Goal: Transaction & Acquisition: Purchase product/service

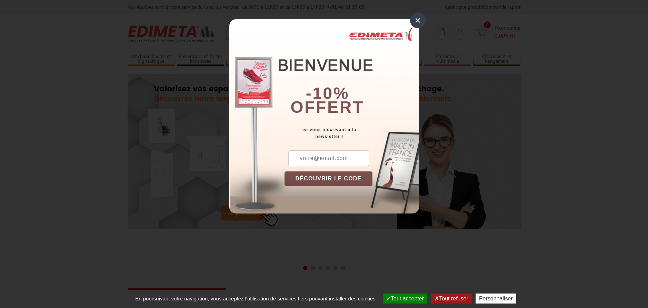
click at [413, 20] on div "×" at bounding box center [418, 20] width 16 height 16
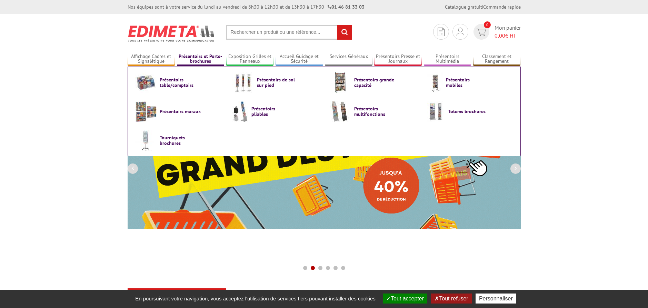
click at [196, 57] on link "Présentoirs et Porte-brochures" at bounding box center [201, 58] width 48 height 11
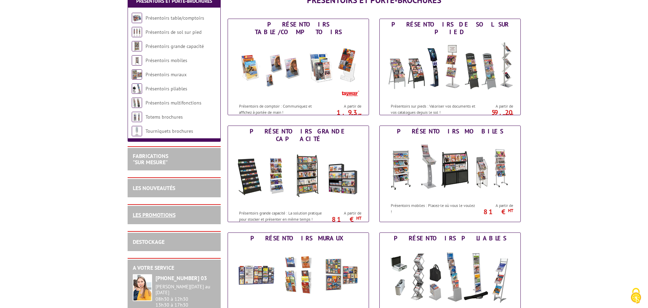
scroll to position [105, 0]
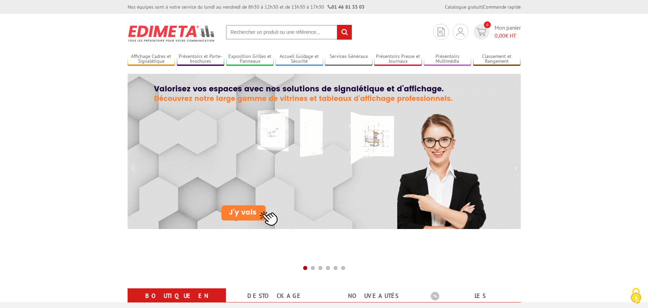
click at [259, 28] on input "text" at bounding box center [289, 32] width 126 height 15
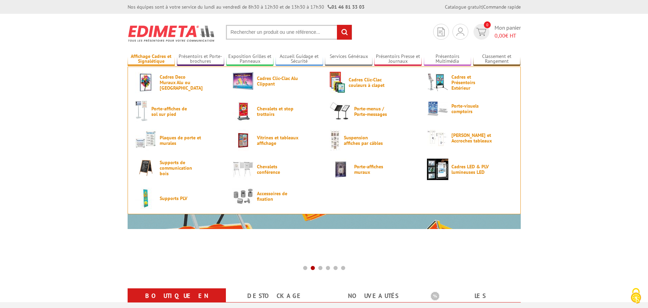
click at [167, 59] on link "Affichage Cadres et Signalétique" at bounding box center [152, 58] width 48 height 11
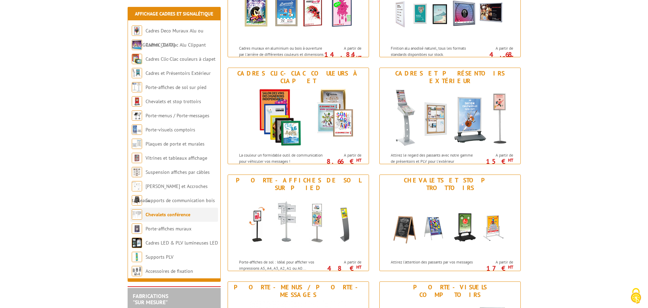
scroll to position [246, 0]
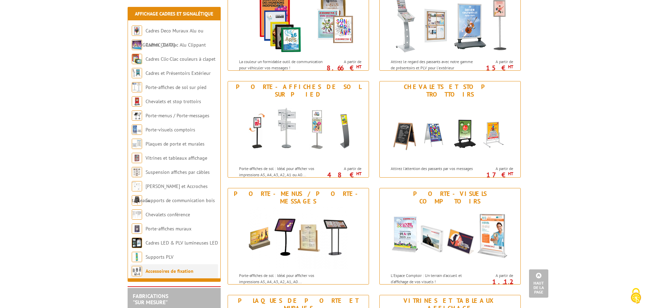
click at [170, 272] on link "Accessoires de fixation" at bounding box center [169, 271] width 48 height 6
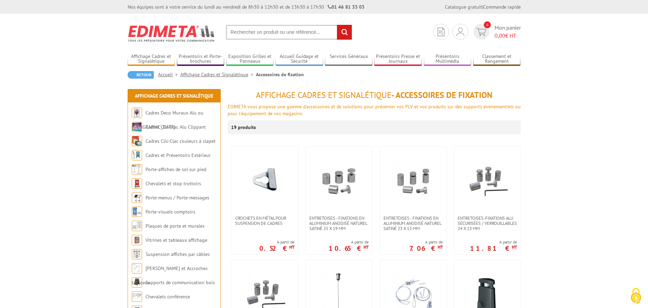
click at [252, 34] on input "text" at bounding box center [289, 32] width 126 height 15
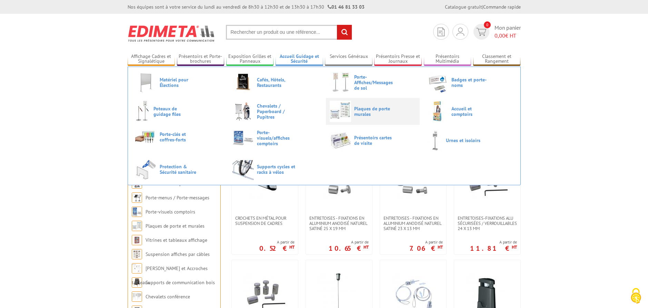
click at [361, 109] on span "Plaques de porte murales" at bounding box center [374, 111] width 41 height 11
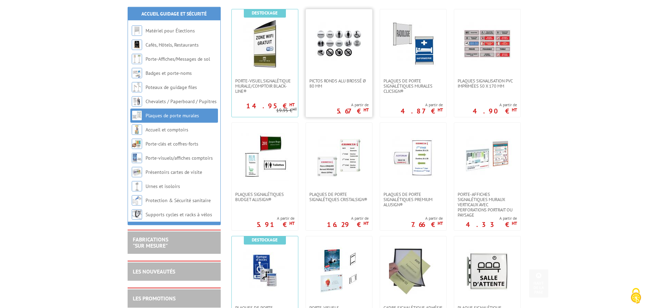
scroll to position [176, 0]
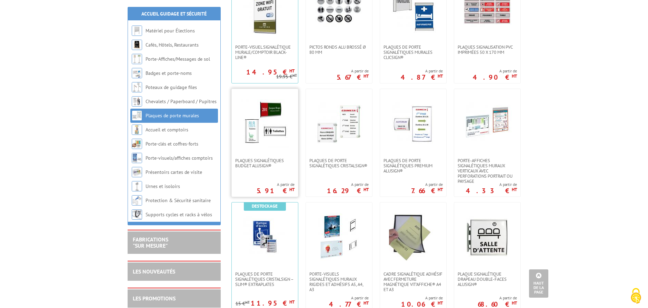
click at [279, 120] on img at bounding box center [265, 123] width 48 height 48
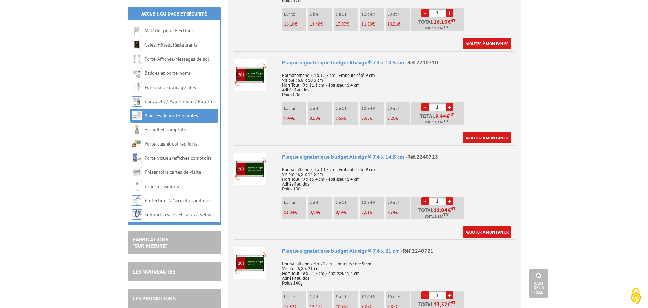
scroll to position [633, 0]
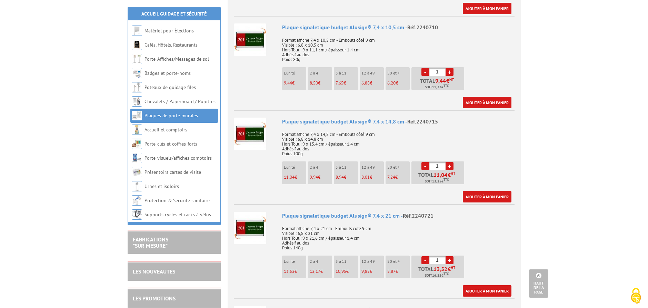
click at [256, 135] on img at bounding box center [250, 134] width 32 height 32
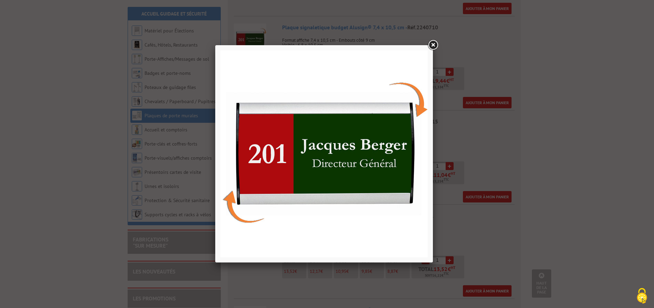
click at [433, 45] on link at bounding box center [432, 45] width 12 height 12
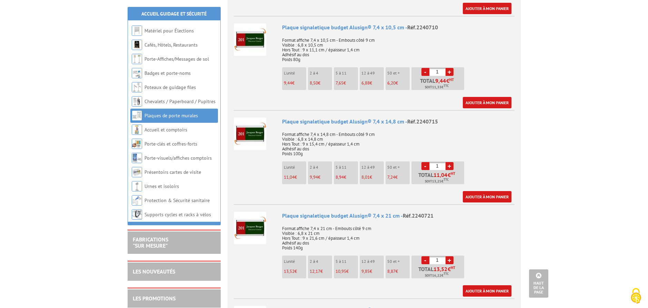
click at [293, 123] on div "Plaque signaletique budget Alusign® 7,4 x 14,8 cm - Réf.2240715" at bounding box center [398, 122] width 232 height 8
click at [254, 132] on img at bounding box center [250, 134] width 32 height 32
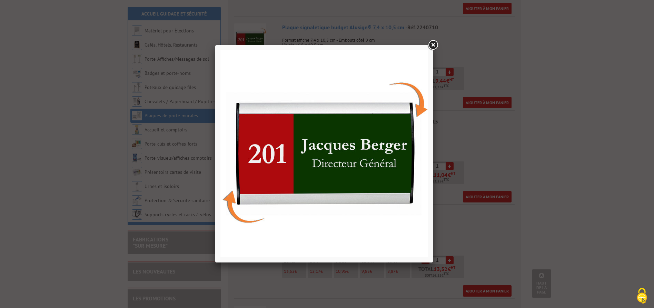
click at [433, 45] on link at bounding box center [432, 45] width 12 height 12
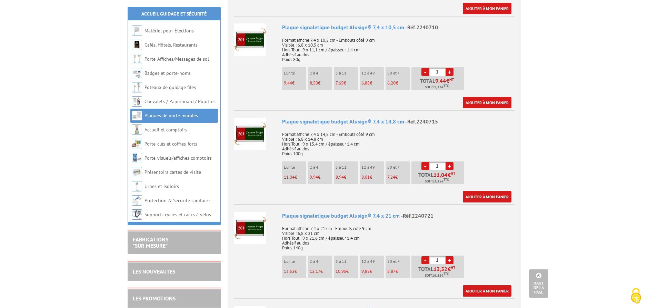
click at [256, 136] on img at bounding box center [250, 134] width 32 height 32
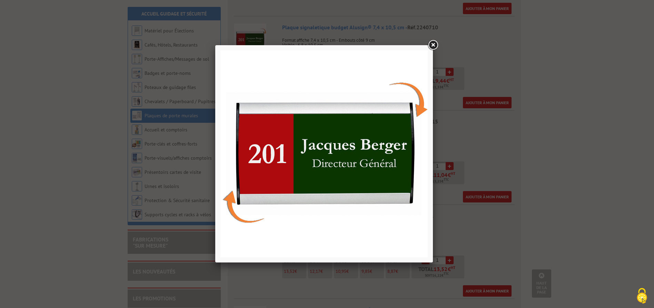
click at [435, 44] on link at bounding box center [432, 45] width 12 height 12
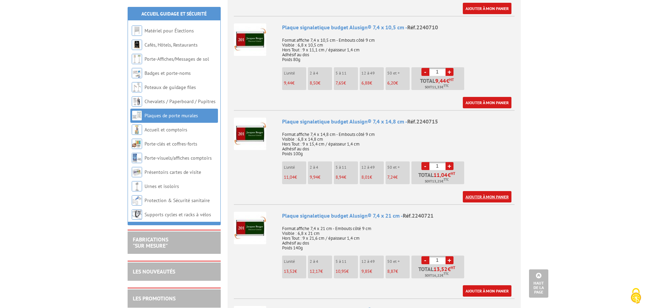
click at [487, 198] on link "Ajouter à mon panier" at bounding box center [487, 196] width 49 height 11
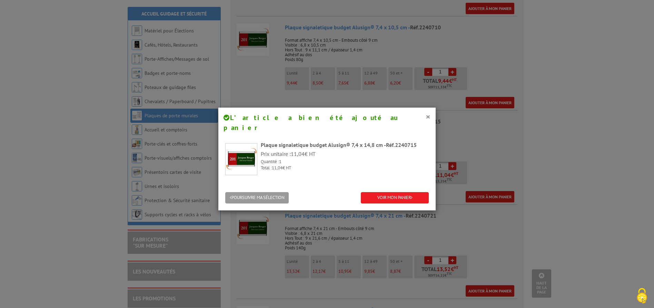
click at [279, 141] on div "Plaque signaletique budget Alusign® 7,4 x 14,8 cm - Réf.2240715" at bounding box center [345, 145] width 168 height 8
click at [428, 115] on div "× L’article a bien été ajouté au panier" at bounding box center [326, 123] width 217 height 30
click at [427, 115] on button "×" at bounding box center [427, 116] width 5 height 9
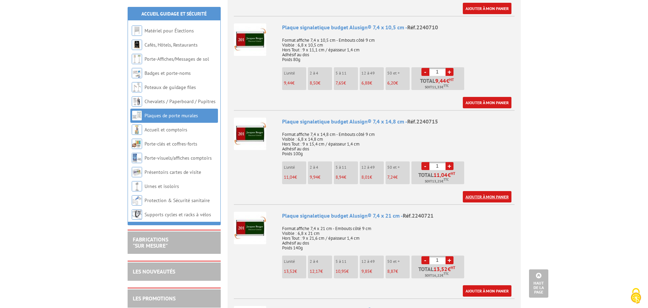
click at [473, 194] on link "Ajouter à mon panier" at bounding box center [487, 196] width 49 height 11
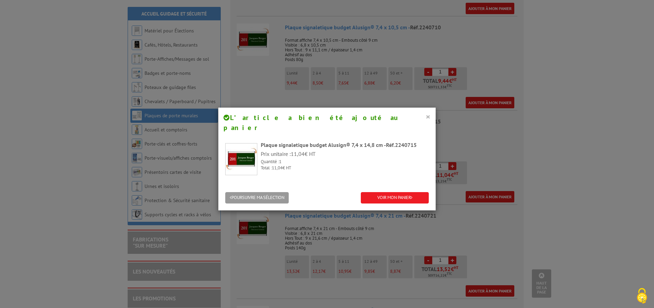
click at [425, 115] on button "×" at bounding box center [427, 116] width 5 height 9
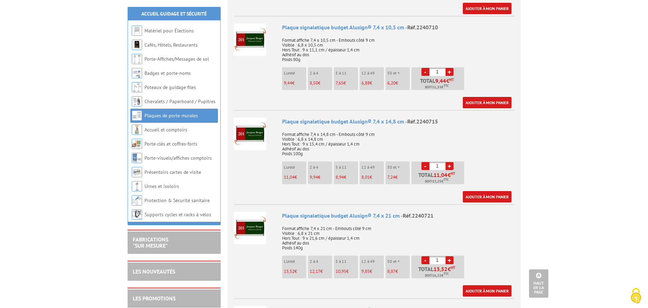
click at [249, 133] on img at bounding box center [250, 134] width 32 height 32
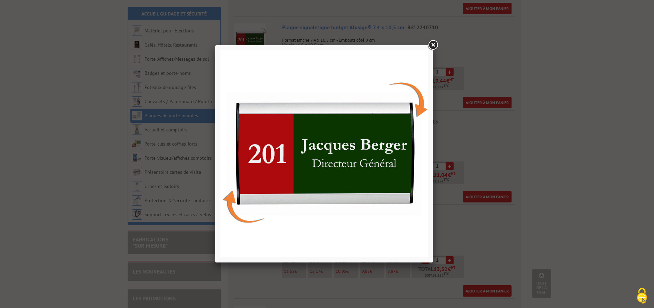
click at [434, 46] on link at bounding box center [432, 45] width 12 height 12
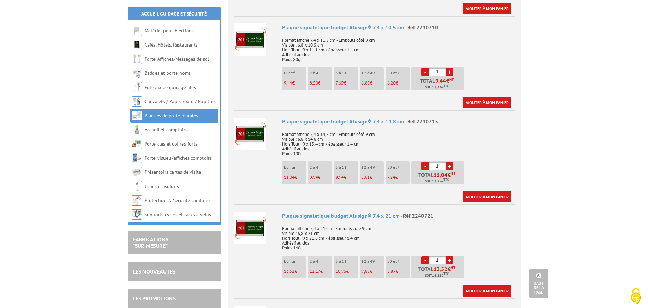
click at [245, 131] on img at bounding box center [250, 134] width 32 height 32
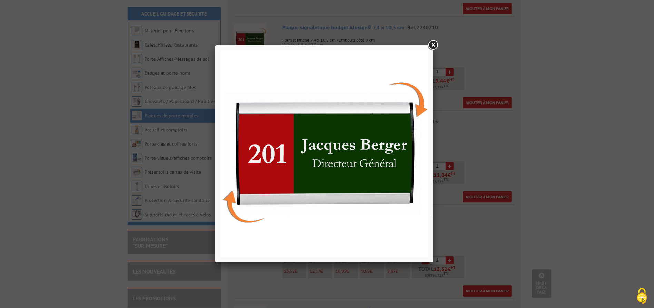
click at [433, 46] on link at bounding box center [432, 45] width 12 height 12
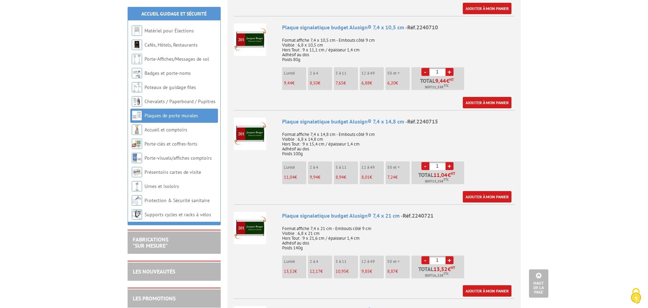
click at [256, 230] on img at bounding box center [250, 228] width 32 height 32
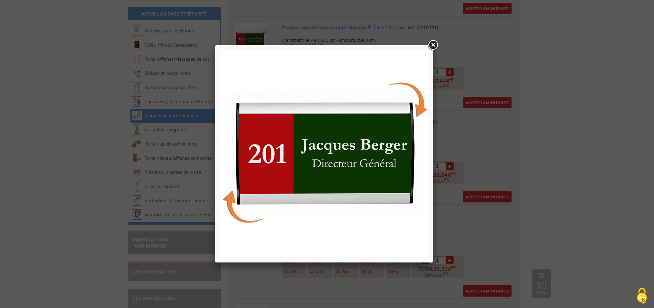
click at [321, 166] on img at bounding box center [323, 153] width 207 height 207
click at [434, 43] on link at bounding box center [432, 45] width 12 height 12
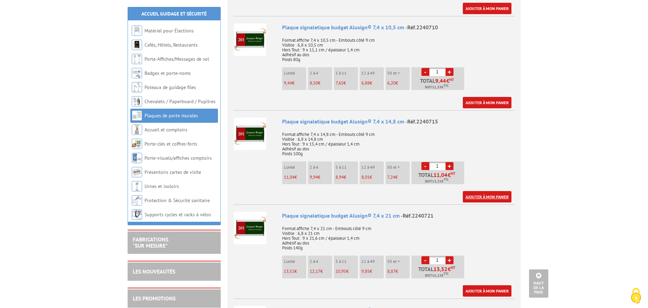
click at [488, 194] on link "Ajouter à mon panier" at bounding box center [487, 196] width 49 height 11
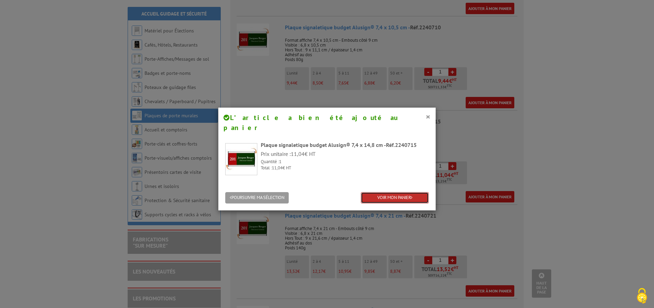
click at [391, 192] on link "VOIR MON PANIER" at bounding box center [395, 197] width 68 height 11
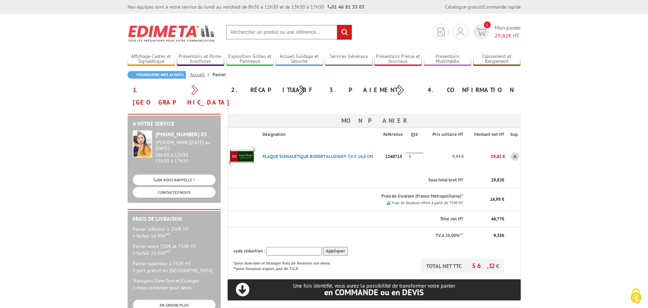
click at [414, 152] on input "3" at bounding box center [414, 156] width 18 height 8
drag, startPoint x: 414, startPoint y: 145, endPoint x: 409, endPoint y: 145, distance: 5.2
click at [409, 152] on input "3" at bounding box center [414, 156] width 18 height 8
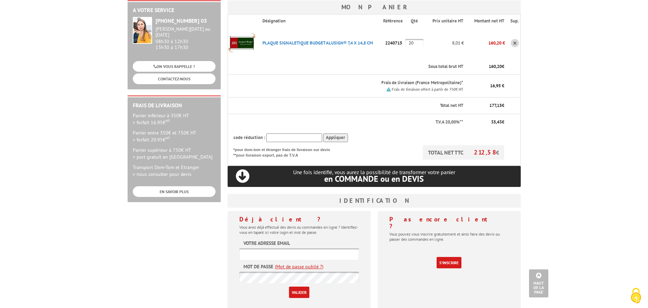
scroll to position [35, 0]
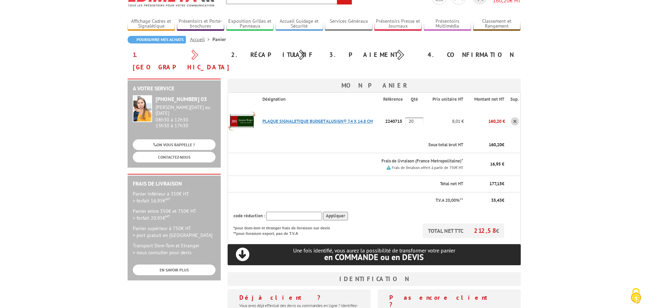
type input "20"
click at [296, 118] on link "PLAQUE SIGNALETIQUE BUDGET ALUSIGN® 7,4 X 14,8 CM" at bounding box center [317, 121] width 110 height 6
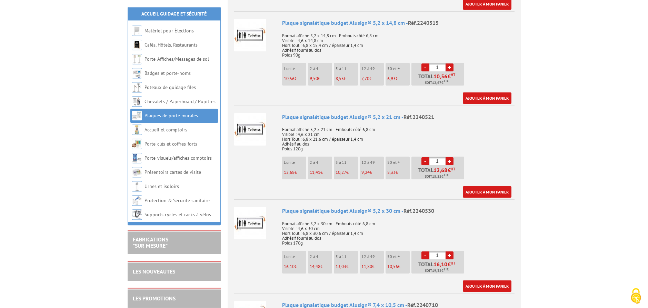
scroll to position [366, 0]
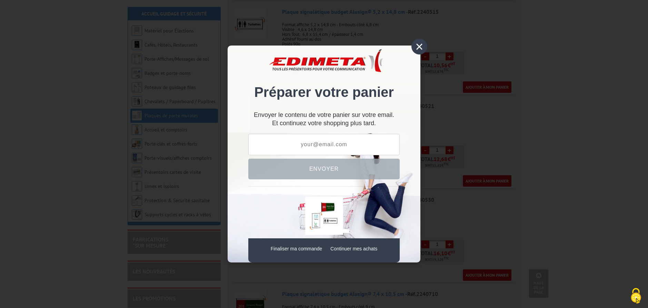
click at [420, 50] on div "×" at bounding box center [419, 47] width 16 height 16
